Goal: Find contact information: Obtain details needed to contact an individual or organization

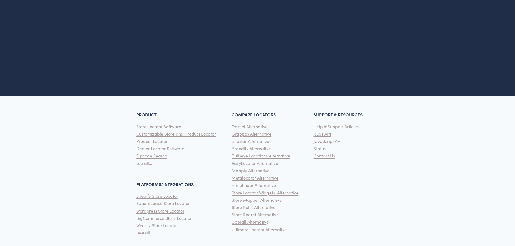
scroll to position [1355, 0]
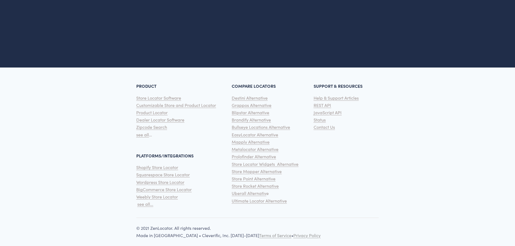
click at [325, 124] on span "Contact Us" at bounding box center [324, 127] width 21 height 6
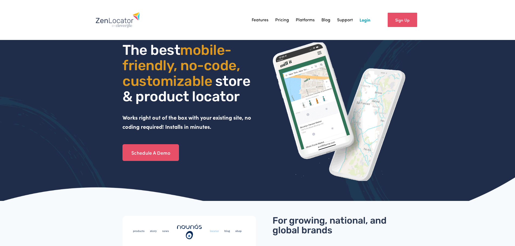
click at [345, 20] on link "Support" at bounding box center [345, 20] width 16 height 8
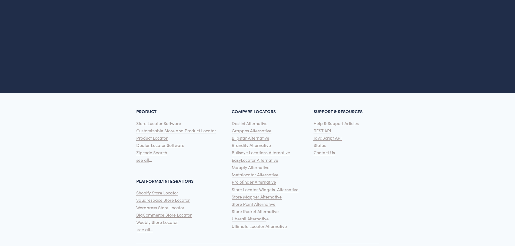
scroll to position [1355, 0]
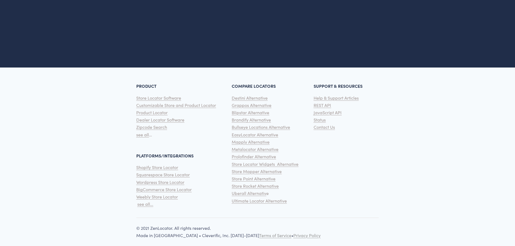
click at [323, 124] on span "Contact Us" at bounding box center [324, 127] width 21 height 6
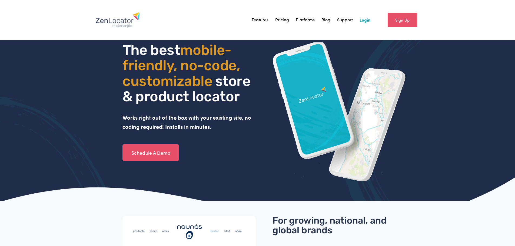
scroll to position [1355, 0]
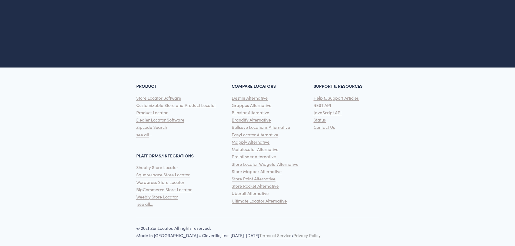
click at [320, 117] on span "Status" at bounding box center [320, 120] width 12 height 6
